Goal: Task Accomplishment & Management: Manage account settings

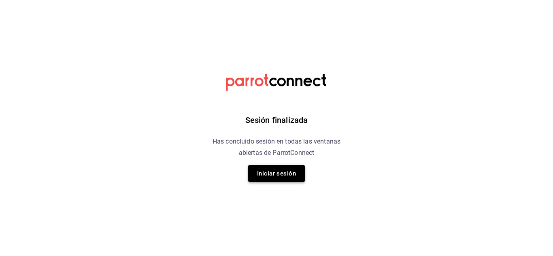
click at [276, 171] on button "Iniciar sesión" at bounding box center [276, 173] width 57 height 17
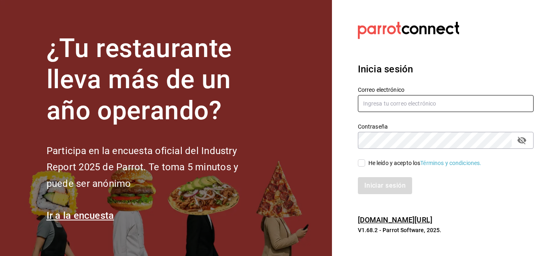
type input "cafeteria@fikakaffe.mx"
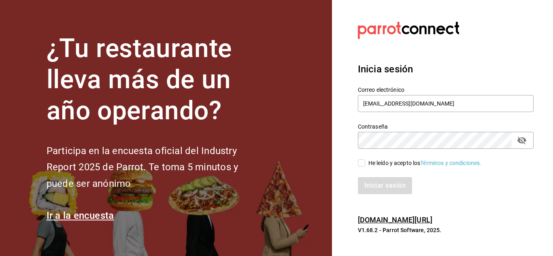
click at [361, 163] on input "He leído y acepto los Términos y condiciones." at bounding box center [361, 162] width 7 height 7
checkbox input "true"
click at [386, 186] on button "Iniciar sesión" at bounding box center [385, 185] width 55 height 17
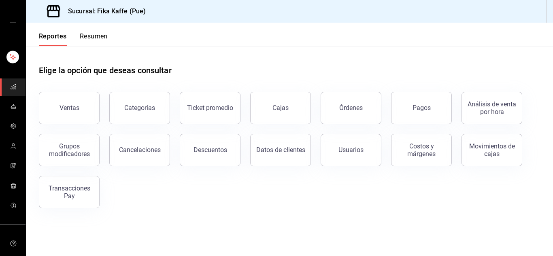
drag, startPoint x: 198, startPoint y: 48, endPoint x: 175, endPoint y: 49, distance: 23.1
click at [175, 49] on div "Elige la opción que deseas consultar" at bounding box center [289, 64] width 501 height 36
drag, startPoint x: 366, startPoint y: 62, endPoint x: 235, endPoint y: 28, distance: 134.9
click at [235, 28] on header "Reportes Resumen" at bounding box center [289, 34] width 527 height 23
